Goal: Information Seeking & Learning: Learn about a topic

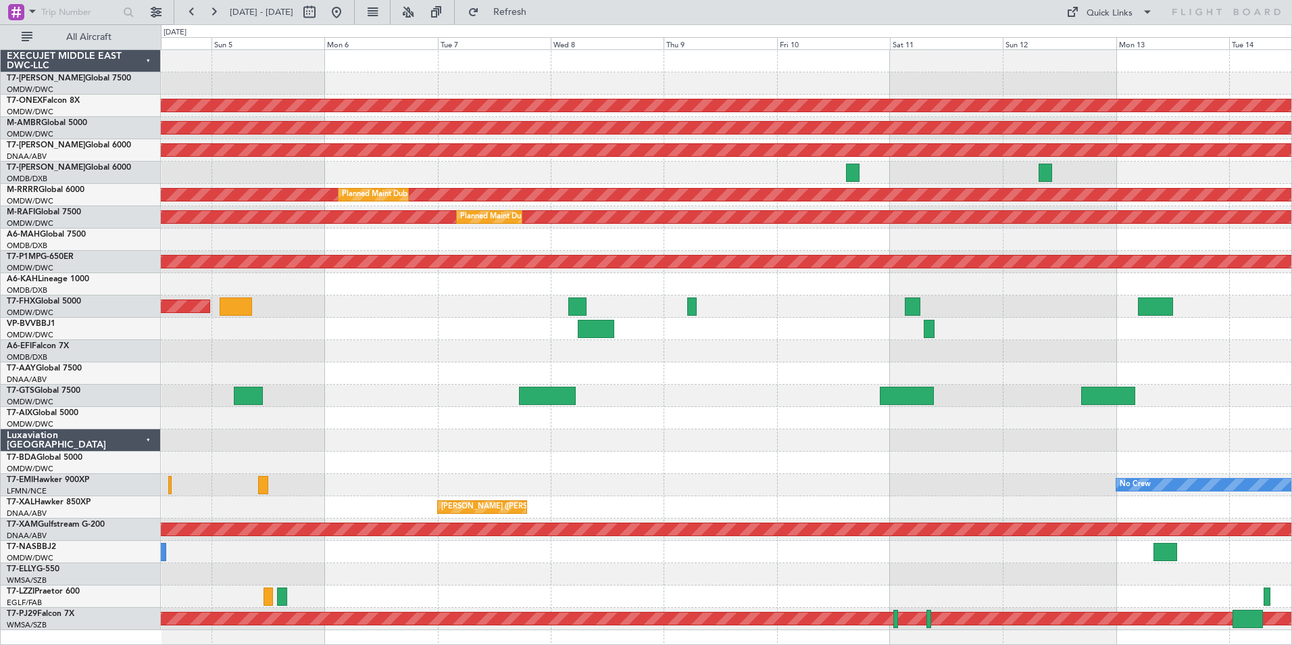
click at [500, 82] on div "Planned Maint Nurnberg Planned Maint [GEOGRAPHIC_DATA] (Seletar) AOG Maint [GEO…" at bounding box center [726, 340] width 1131 height 580
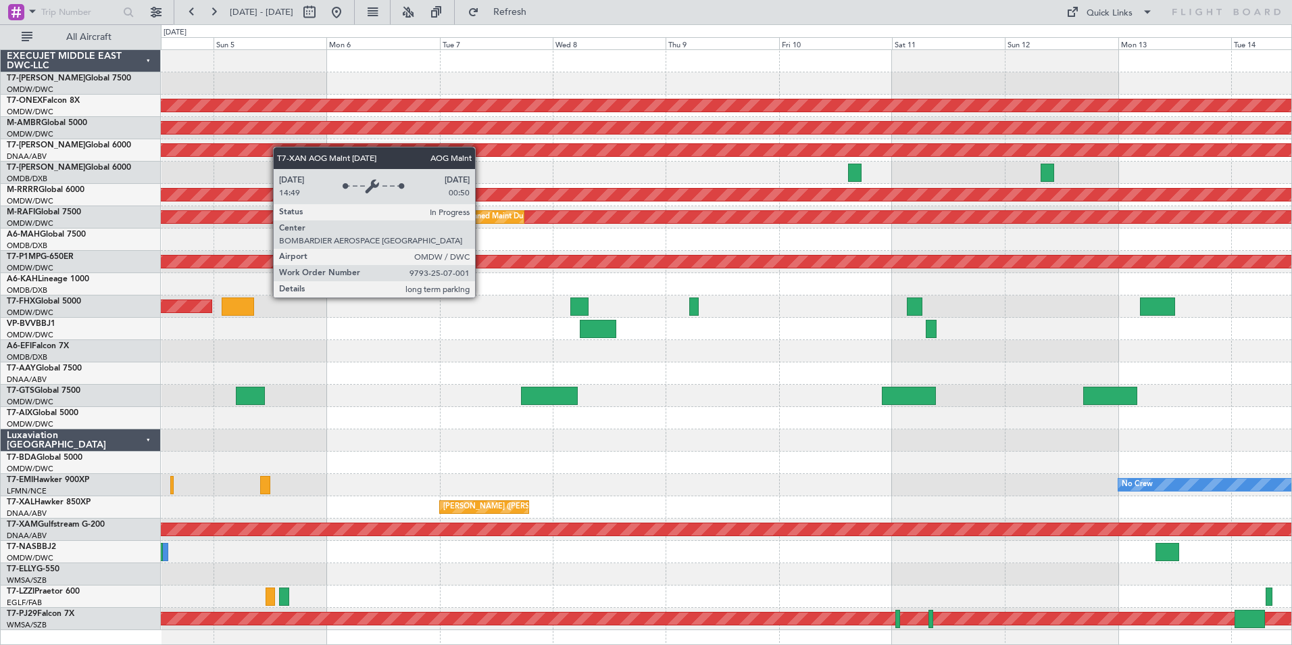
click at [222, 153] on div "Planned Maint Nurnberg Planned Maint [GEOGRAPHIC_DATA] (Seletar) AOG Maint [GEO…" at bounding box center [726, 340] width 1131 height 580
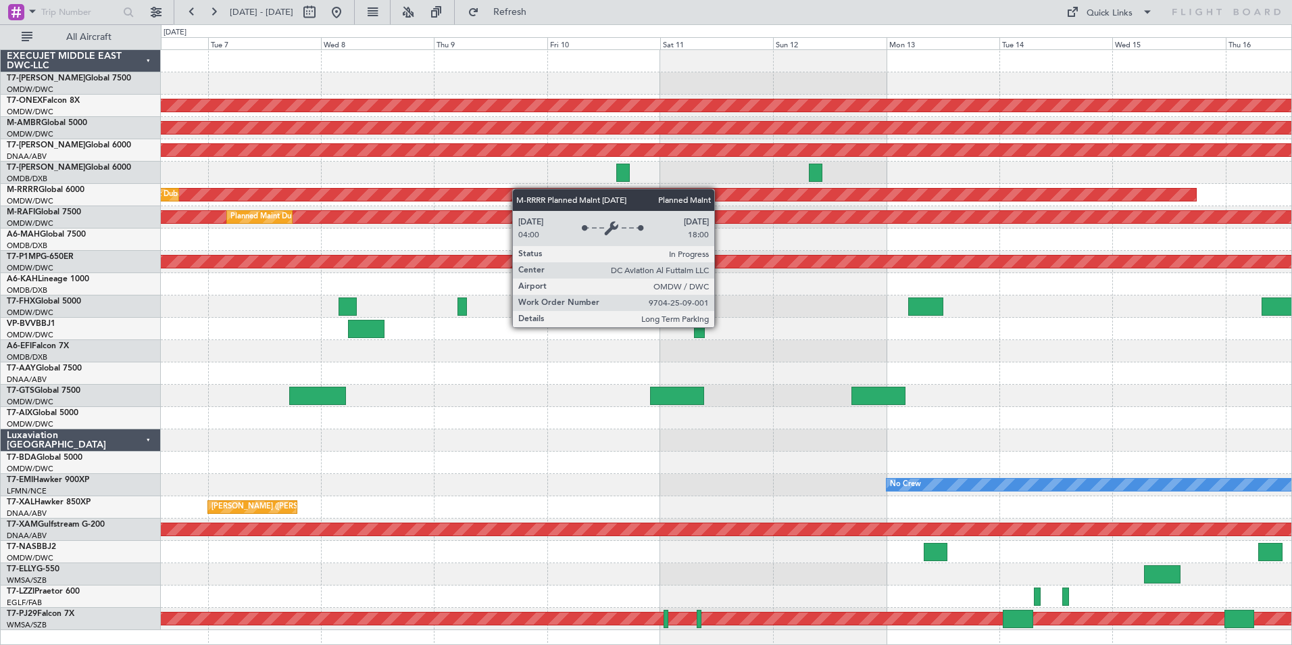
click at [466, 190] on div "Planned Maint Nurnberg Planned Maint [GEOGRAPHIC_DATA] (Seletar) AOG Maint [GEO…" at bounding box center [726, 340] width 1131 height 580
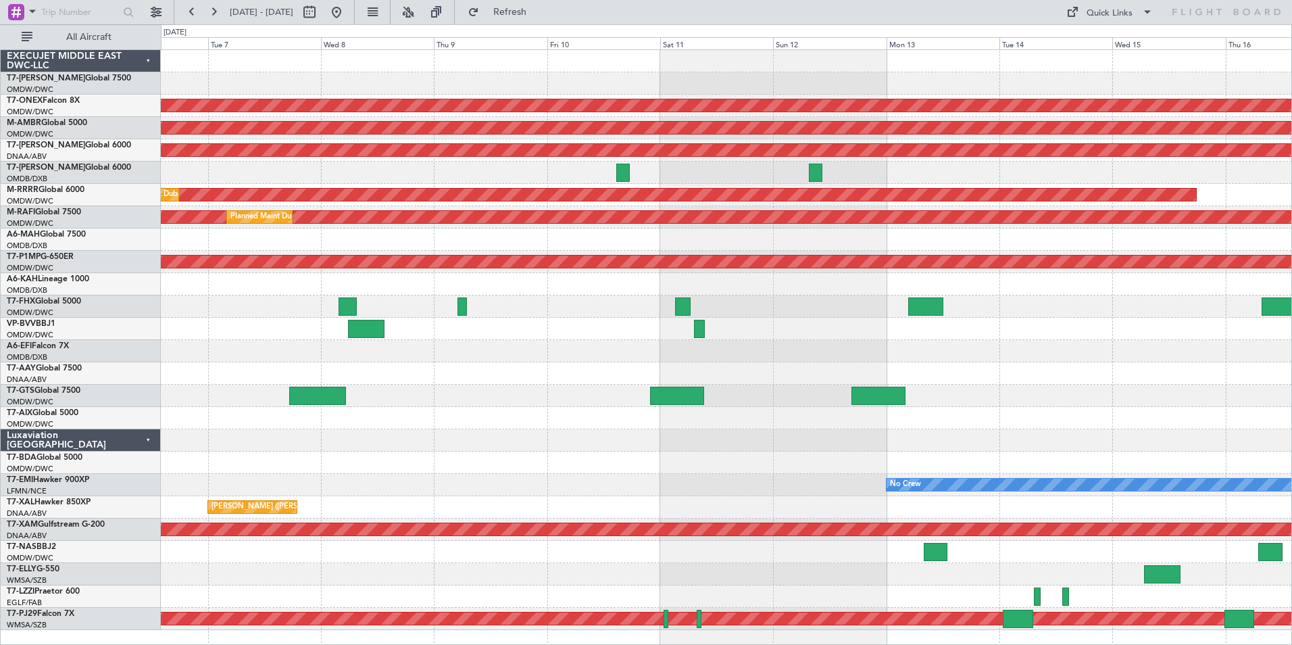
click at [470, 303] on div "Planned Maint [GEOGRAPHIC_DATA] ([GEOGRAPHIC_DATA])" at bounding box center [726, 306] width 1131 height 22
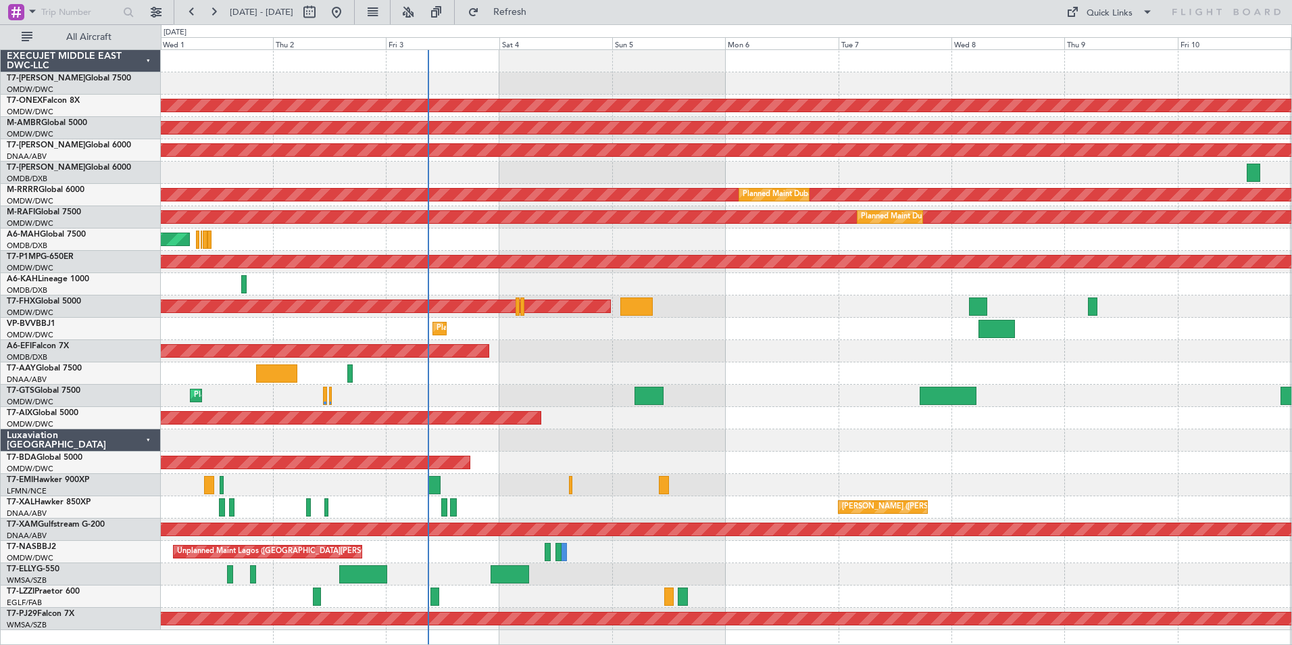
click at [1184, 328] on div "Planned Maint Dubai (Al Maktoum Intl) Planned Maint Nurnberg Planned Maint [GEO…" at bounding box center [726, 340] width 1131 height 580
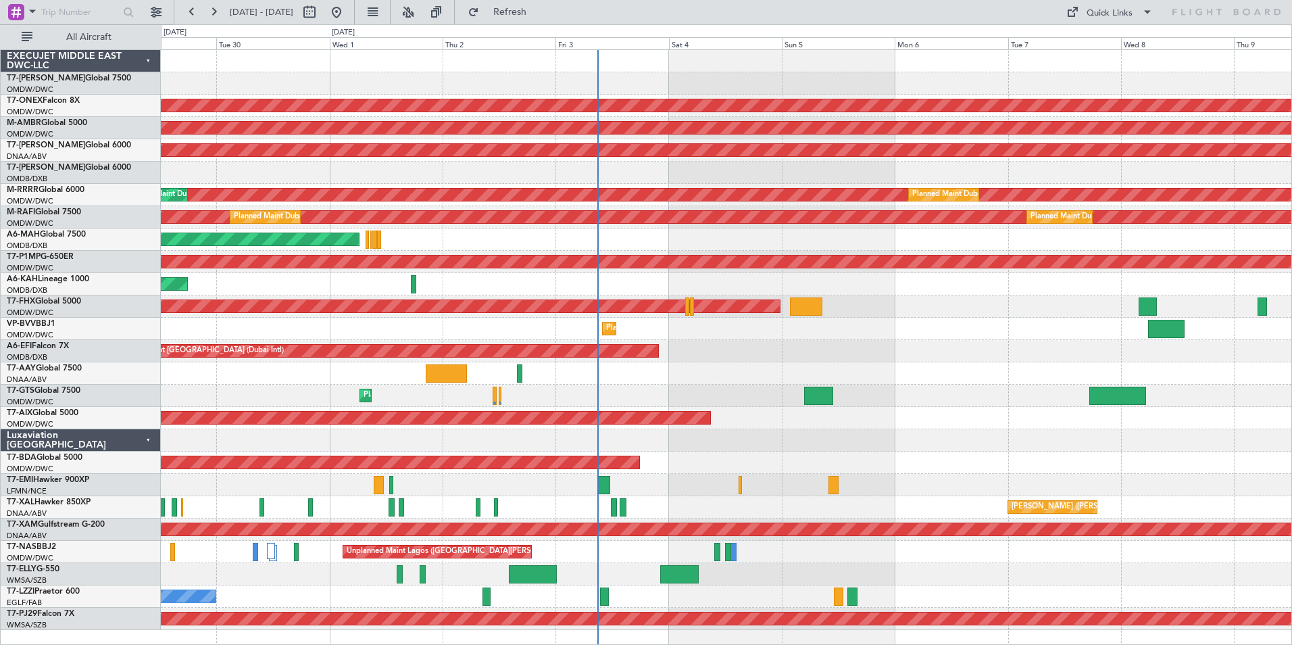
click at [703, 346] on div "AOG Maint [GEOGRAPHIC_DATA] (Dubai Intl)" at bounding box center [726, 351] width 1131 height 22
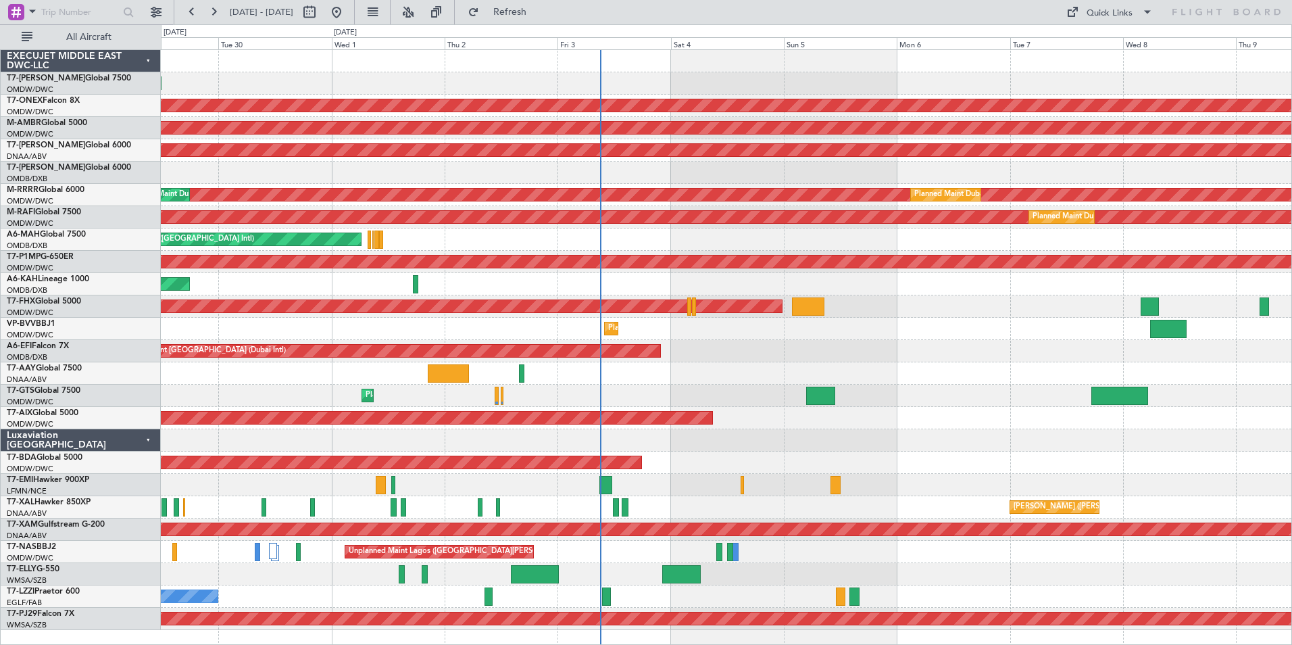
click at [251, 162] on div at bounding box center [726, 173] width 1131 height 22
click at [201, 173] on div at bounding box center [726, 173] width 1131 height 22
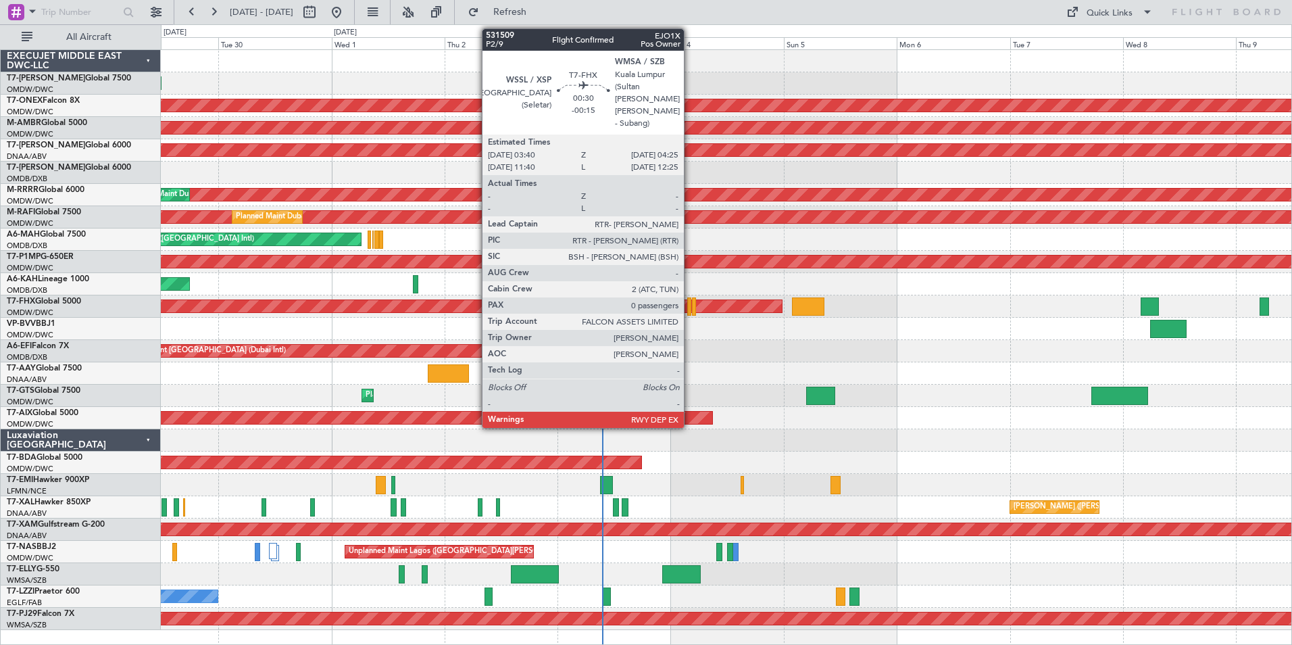
click at [690, 308] on div at bounding box center [689, 306] width 4 height 18
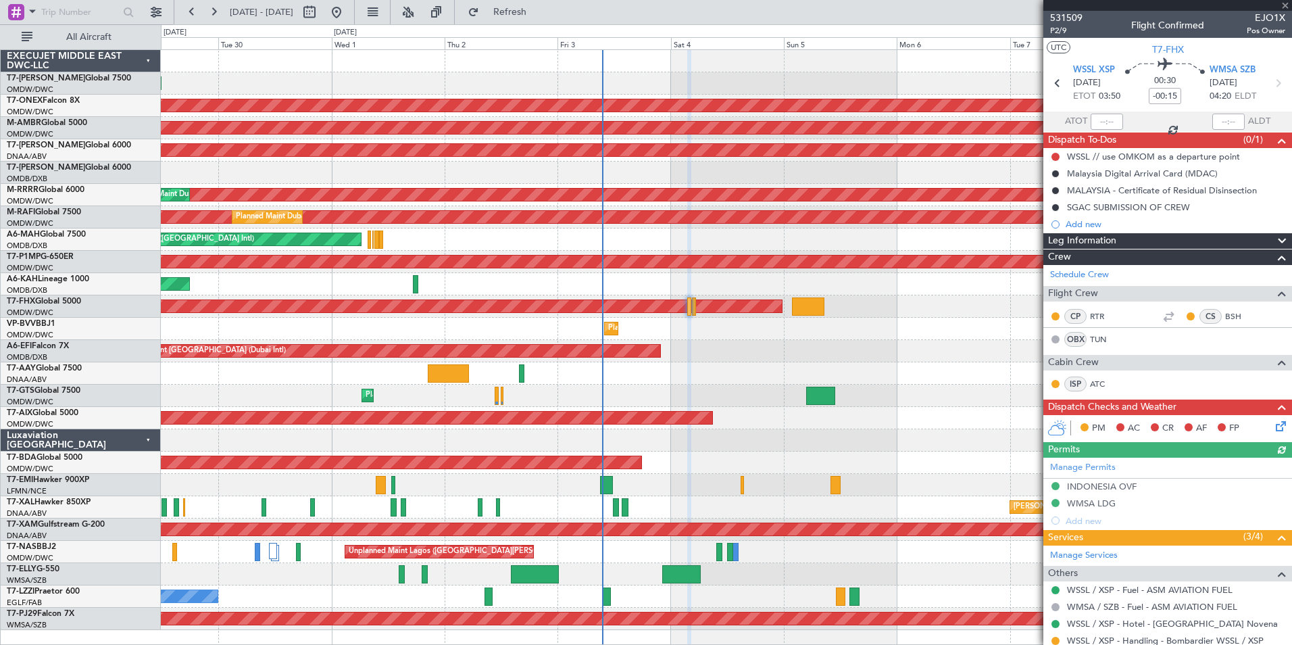
scroll to position [59, 0]
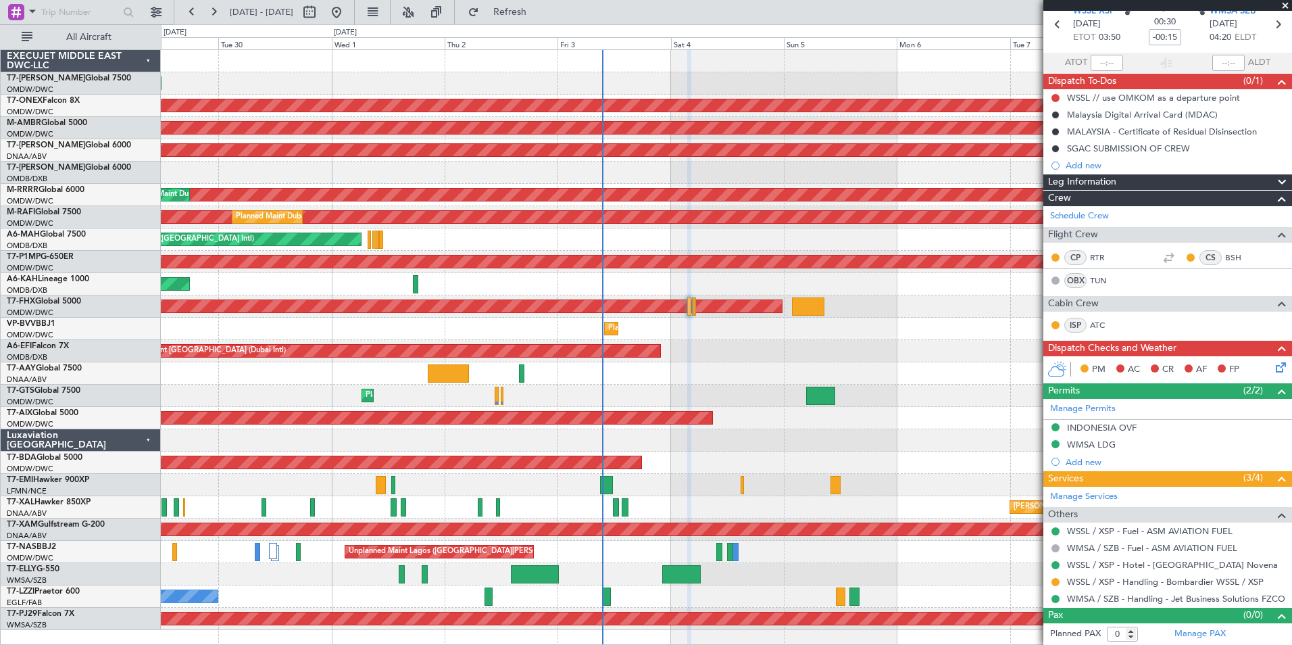
click at [1288, 1] on span at bounding box center [1286, 6] width 14 height 12
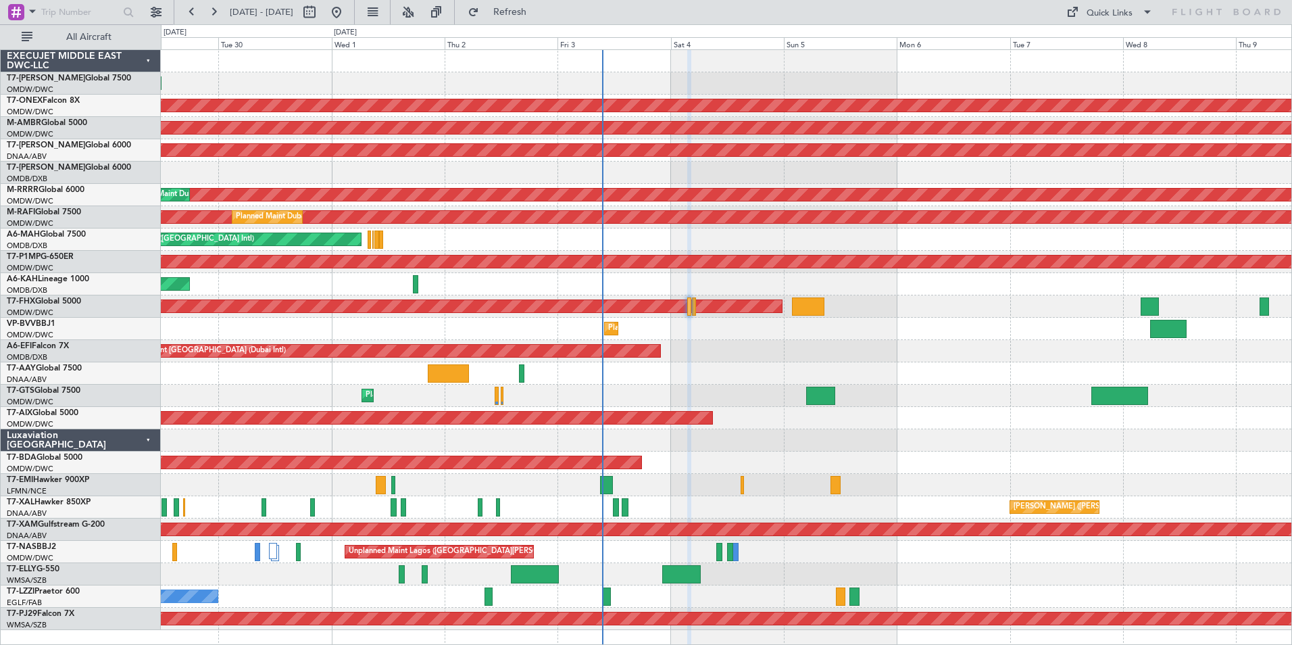
scroll to position [0, 0]
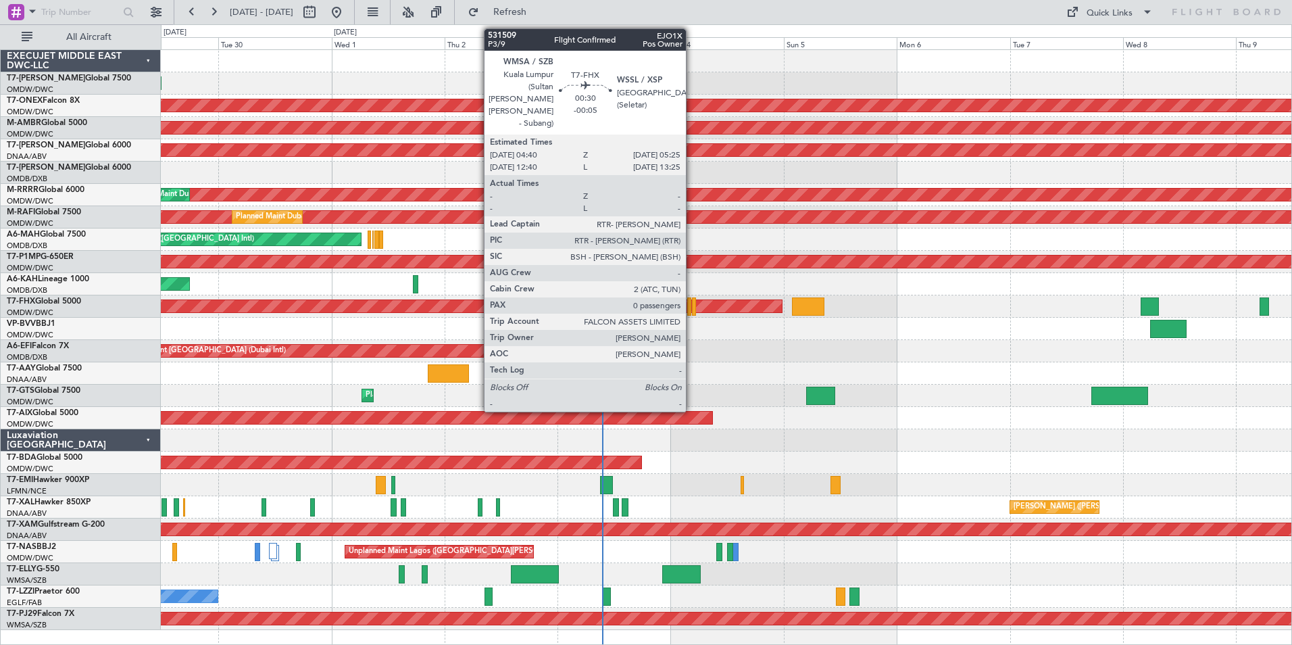
click at [692, 304] on div at bounding box center [694, 306] width 4 height 18
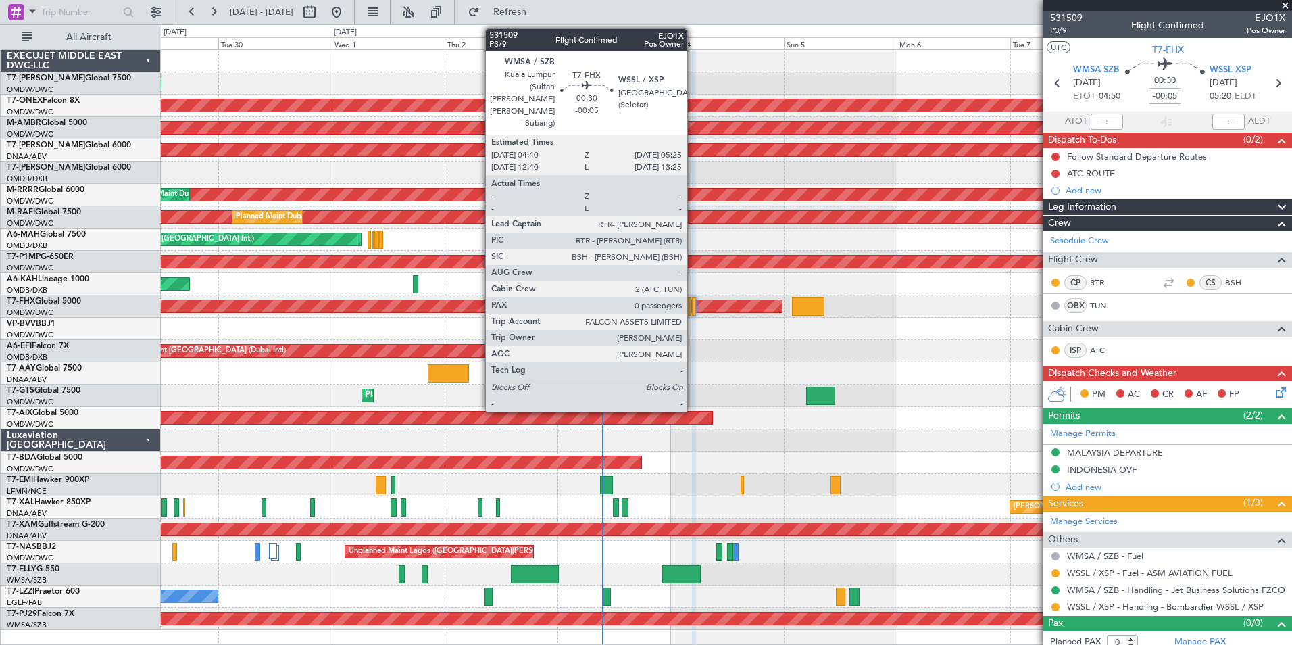
click at [693, 305] on div at bounding box center [694, 306] width 4 height 18
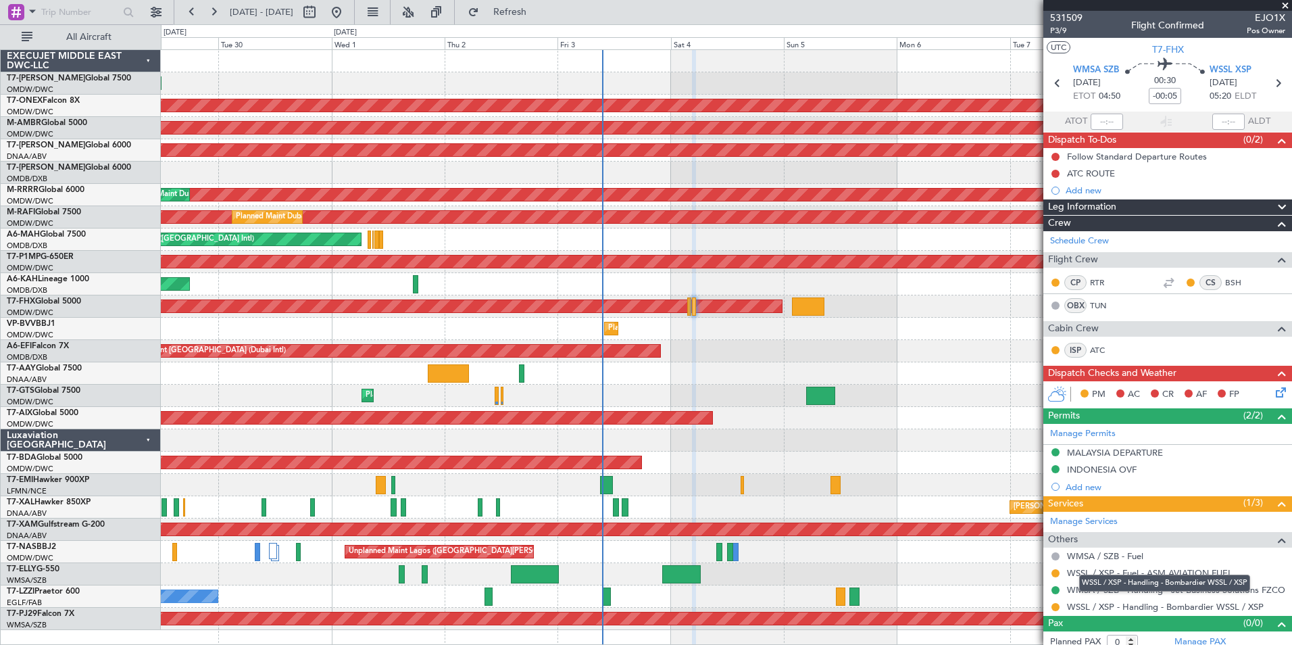
click at [1132, 591] on div "WSSL / XSP - Handling - Bombardier WSSL / XSP" at bounding box center [1164, 582] width 171 height 17
click at [1241, 594] on link "WMSA / SZB - Handling - Jet Business Solutions FZCO" at bounding box center [1176, 589] width 218 height 11
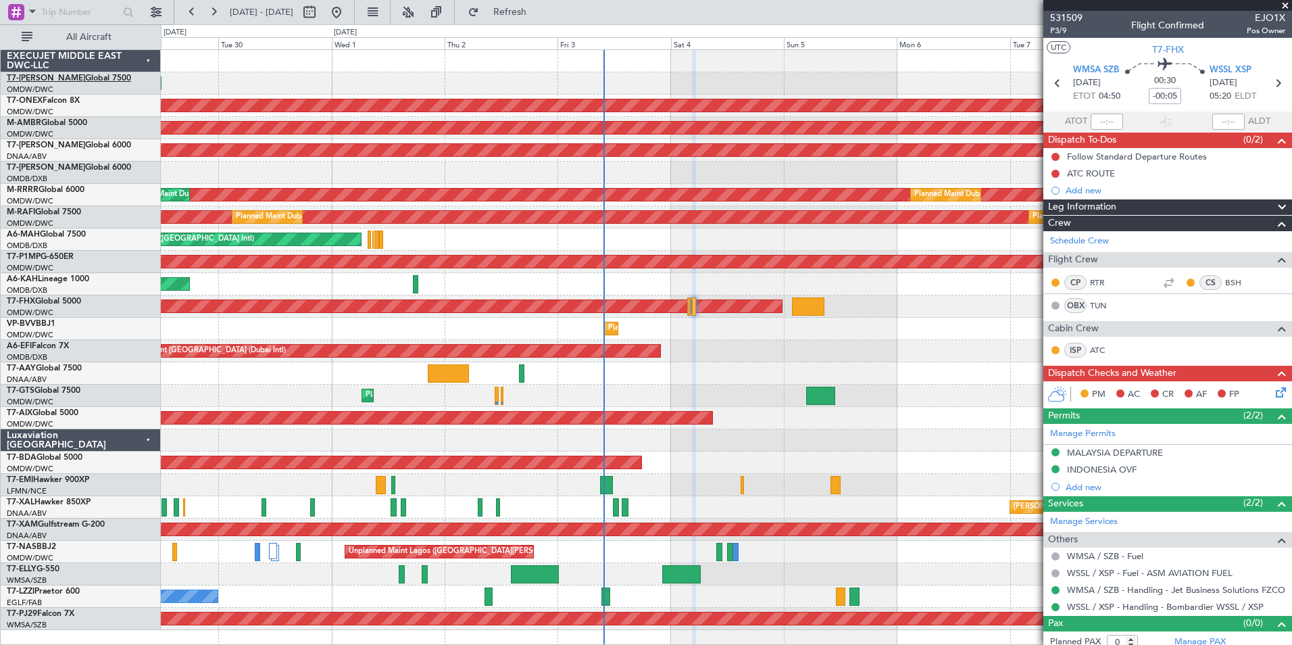
click at [62, 80] on link "T7-AYA Global 7500" at bounding box center [69, 78] width 124 height 8
click at [543, 3] on button "Refresh" at bounding box center [502, 12] width 81 height 22
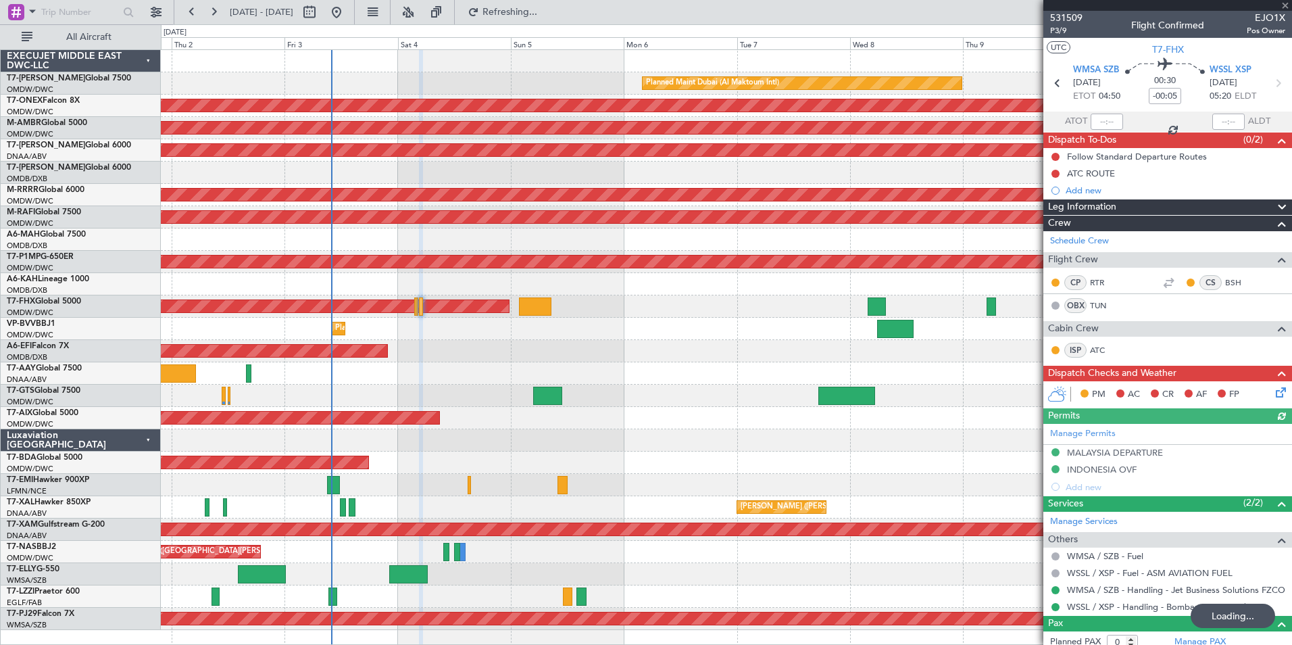
click at [675, 137] on div "Planned Maint Dubai (Al Maktoum Intl) Planned Maint [GEOGRAPHIC_DATA] (Al Makto…" at bounding box center [726, 340] width 1131 height 580
